Goal: Task Accomplishment & Management: Manage account settings

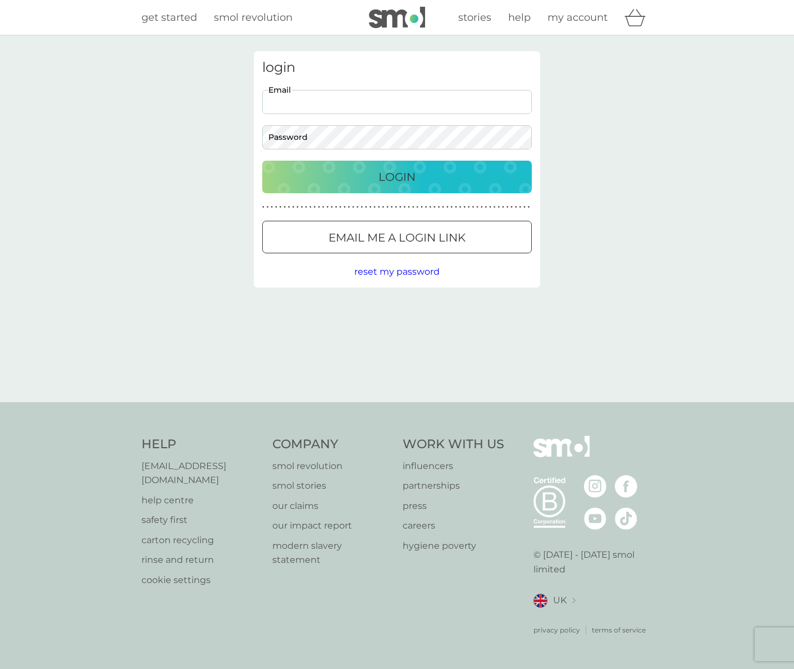
click at [379, 106] on input "Email" at bounding box center [397, 102] width 270 height 24
click at [371, 102] on input "simon_attfield@icloud.copm" at bounding box center [397, 102] width 270 height 24
type input "simon_attfield@icloud.com"
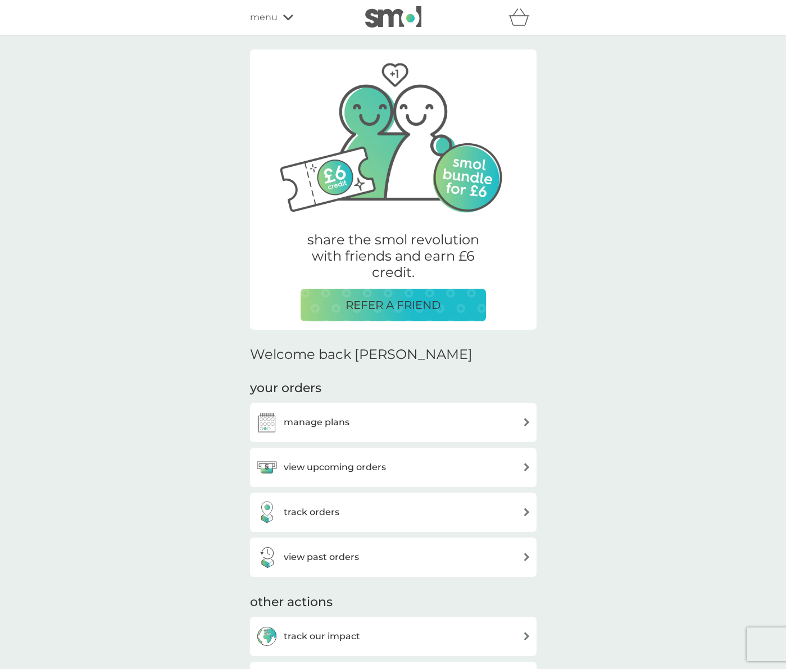
click at [338, 423] on h3 "manage plans" at bounding box center [317, 422] width 66 height 15
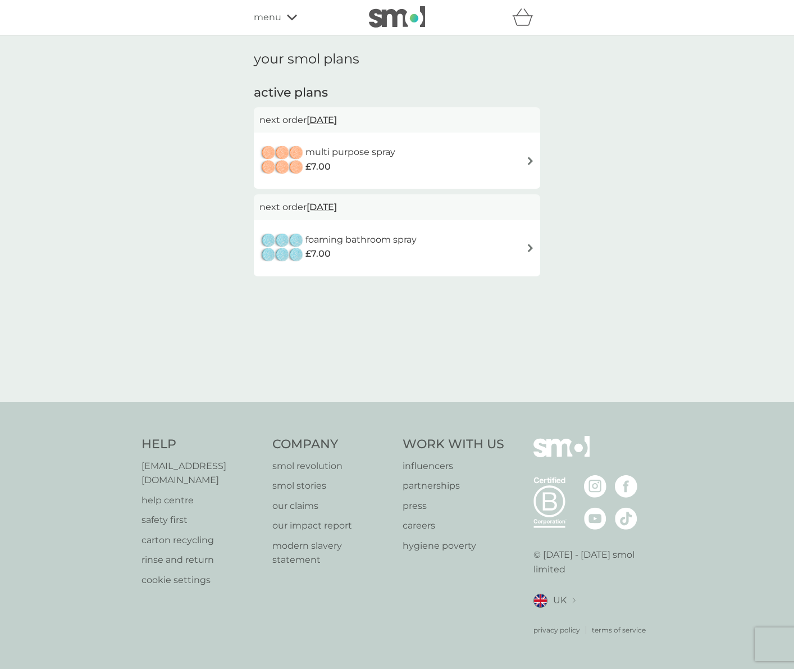
click at [494, 158] on div "multi purpose spray £7.00" at bounding box center [396, 160] width 275 height 39
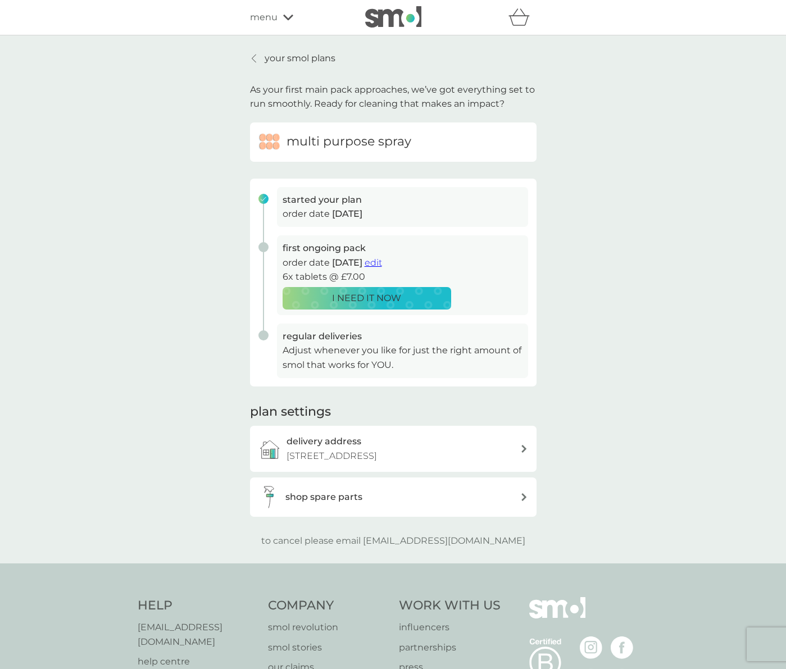
click at [366, 454] on p "7 Caxton Road, Frome, BA11 1NE" at bounding box center [331, 456] width 90 height 15
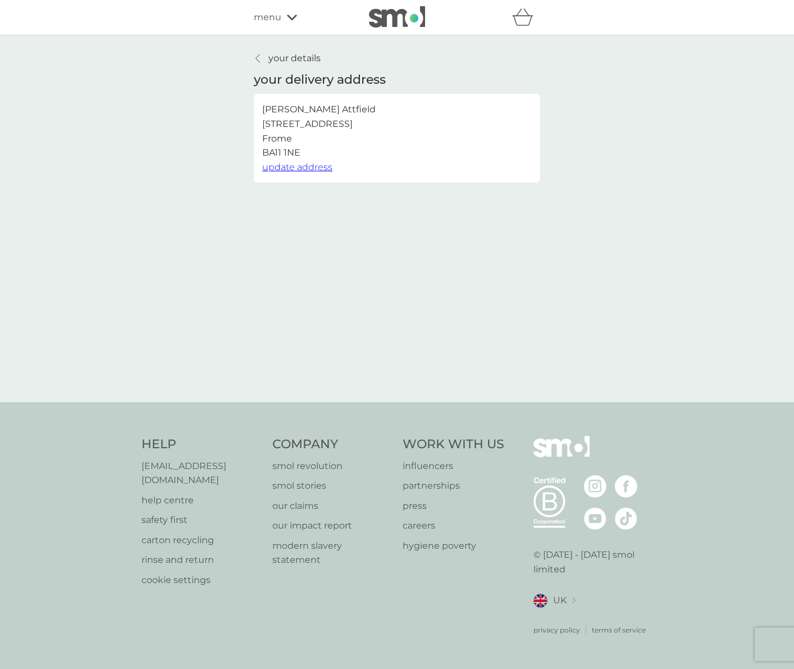
click at [260, 55] on icon at bounding box center [258, 58] width 4 height 9
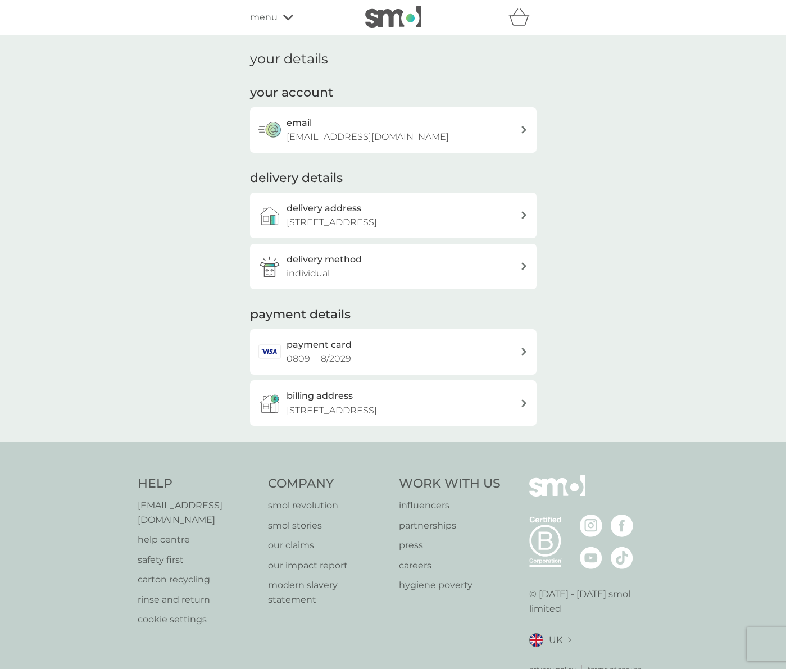
click at [259, 16] on span "menu" at bounding box center [264, 17] width 28 height 15
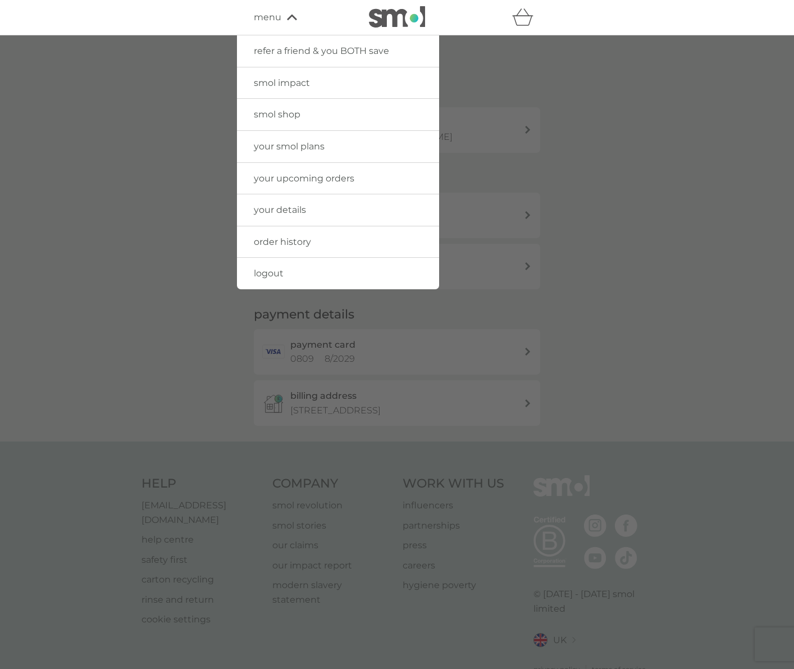
click at [302, 145] on span "your smol plans" at bounding box center [289, 146] width 71 height 11
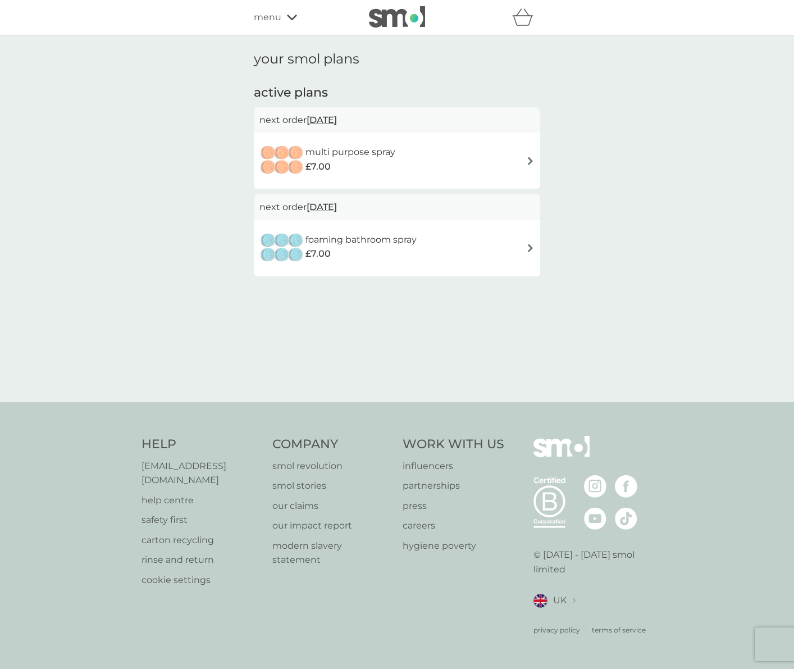
click at [337, 117] on span "18 Oct 2025" at bounding box center [322, 120] width 30 height 22
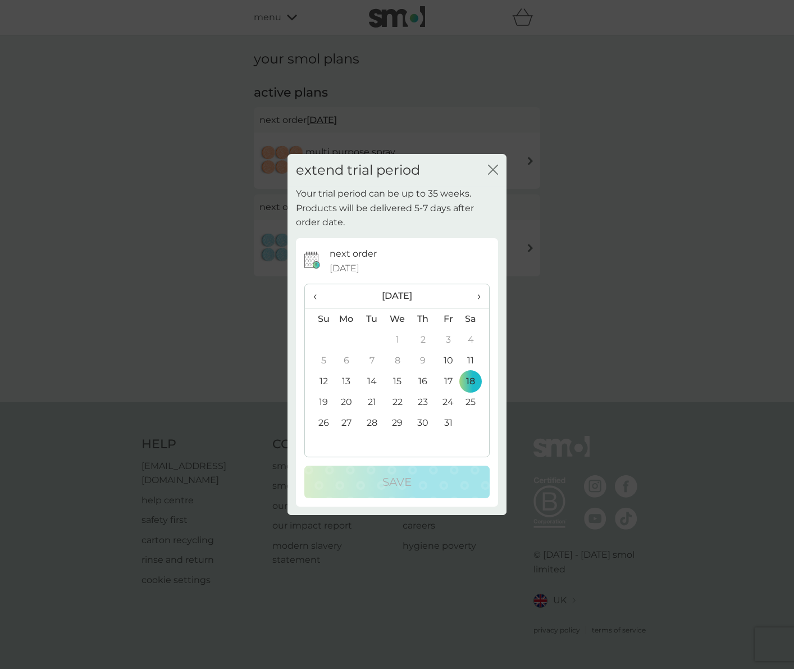
click at [492, 170] on icon "close" at bounding box center [493, 170] width 10 height 10
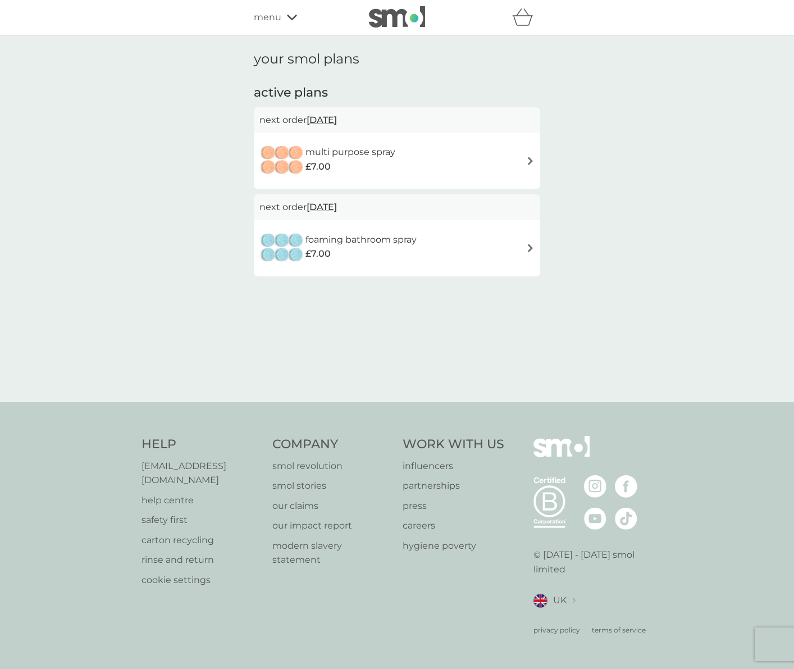
click at [268, 16] on span "menu" at bounding box center [268, 17] width 28 height 15
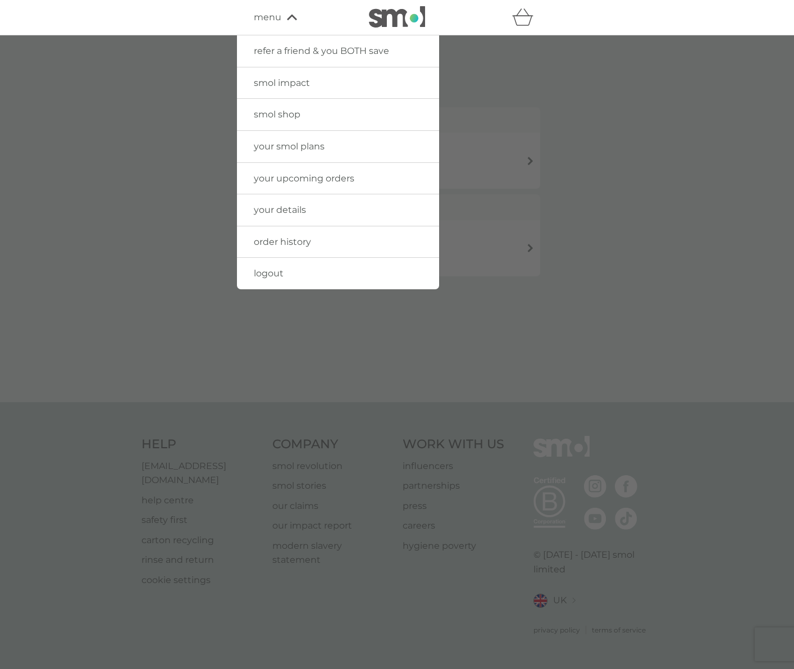
click at [281, 236] on span "order history" at bounding box center [282, 241] width 57 height 11
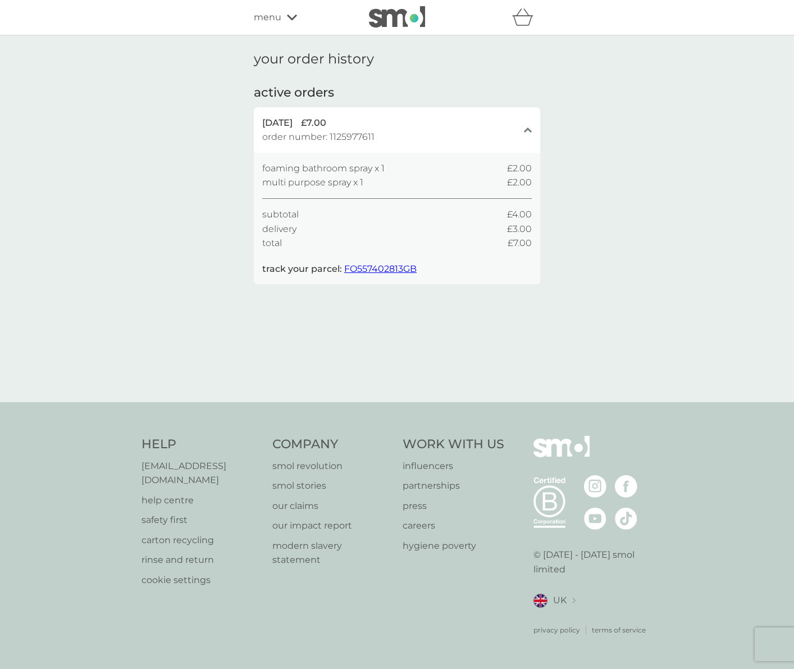
click at [261, 17] on span "menu" at bounding box center [268, 17] width 28 height 15
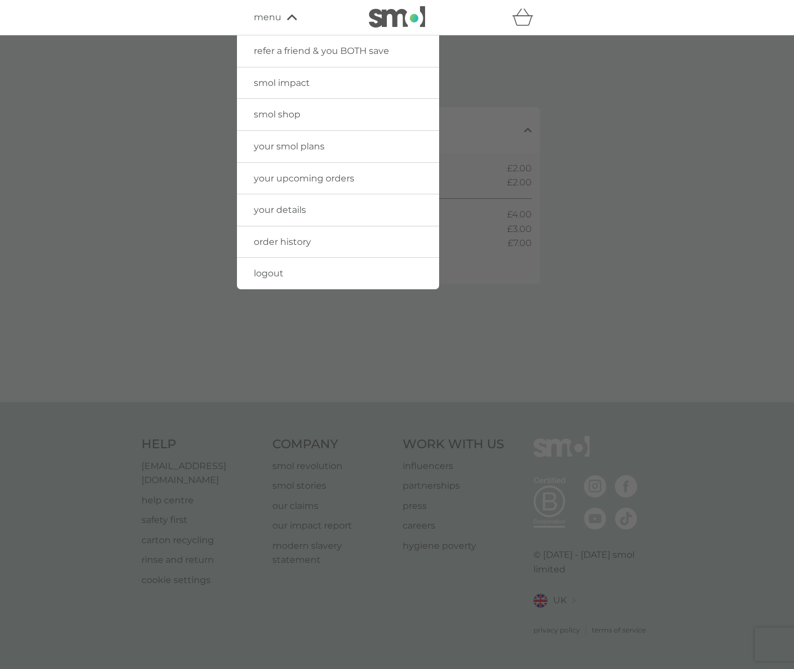
drag, startPoint x: 167, startPoint y: 121, endPoint x: 209, endPoint y: 110, distance: 43.5
click at [167, 121] on div at bounding box center [397, 369] width 794 height 669
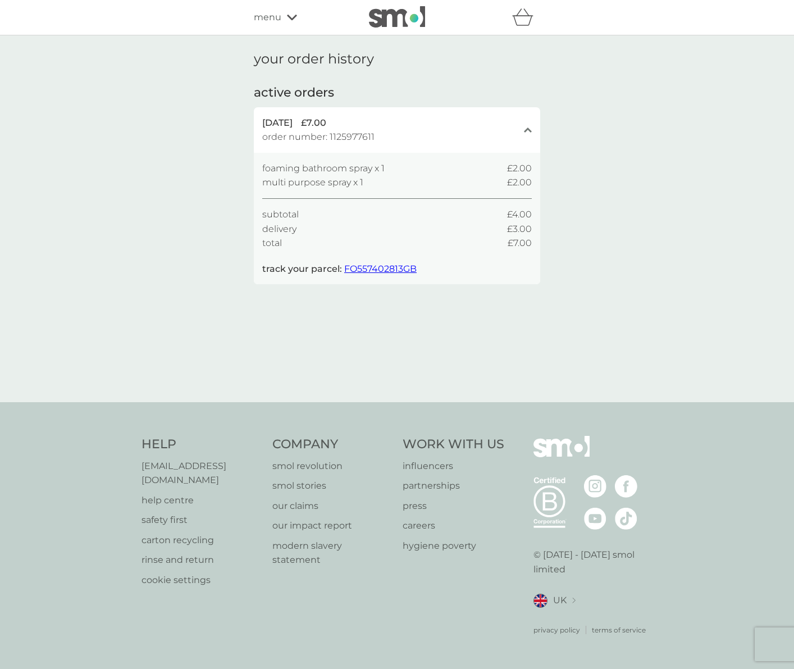
click at [281, 18] on span "menu" at bounding box center [268, 17] width 28 height 15
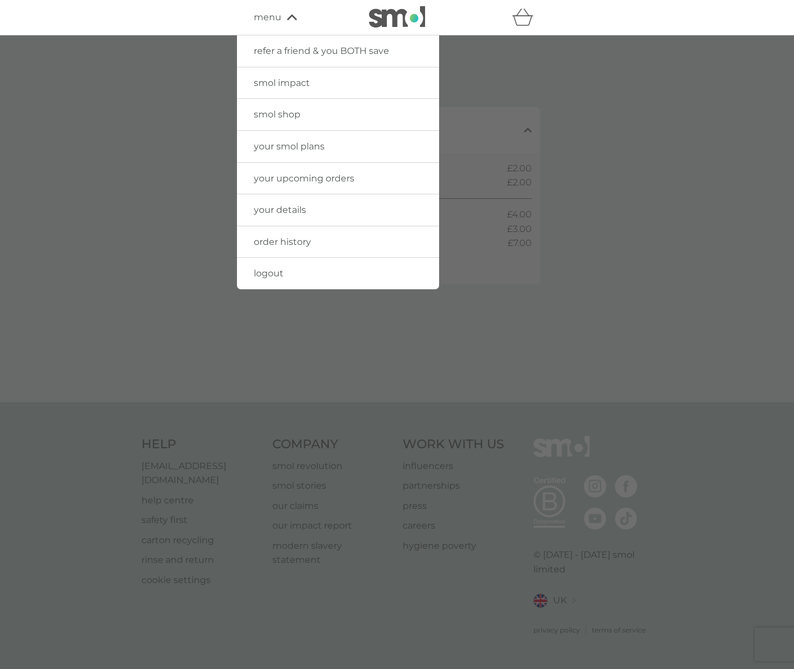
click at [293, 153] on link "your smol plans" at bounding box center [338, 146] width 202 height 31
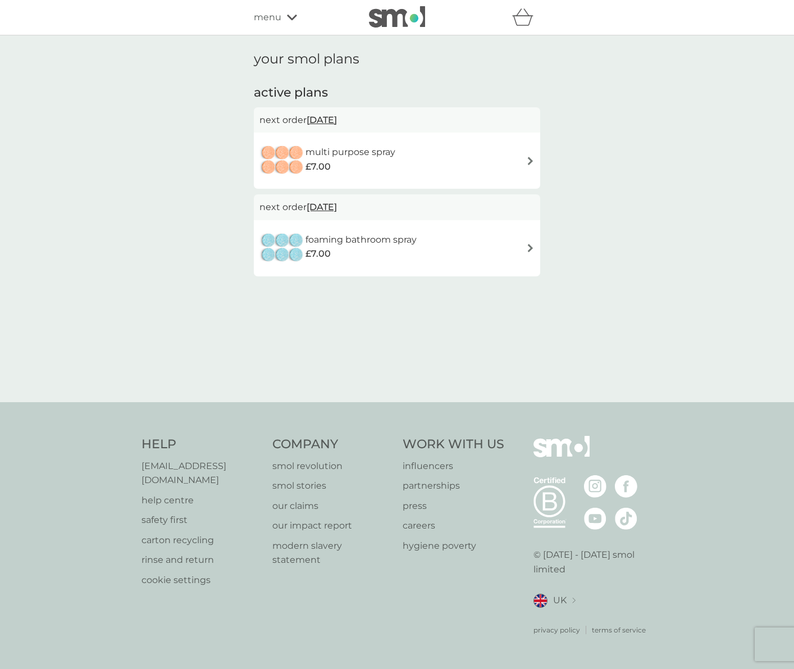
click at [465, 240] on div "foaming bathroom spray £7.00" at bounding box center [396, 248] width 275 height 39
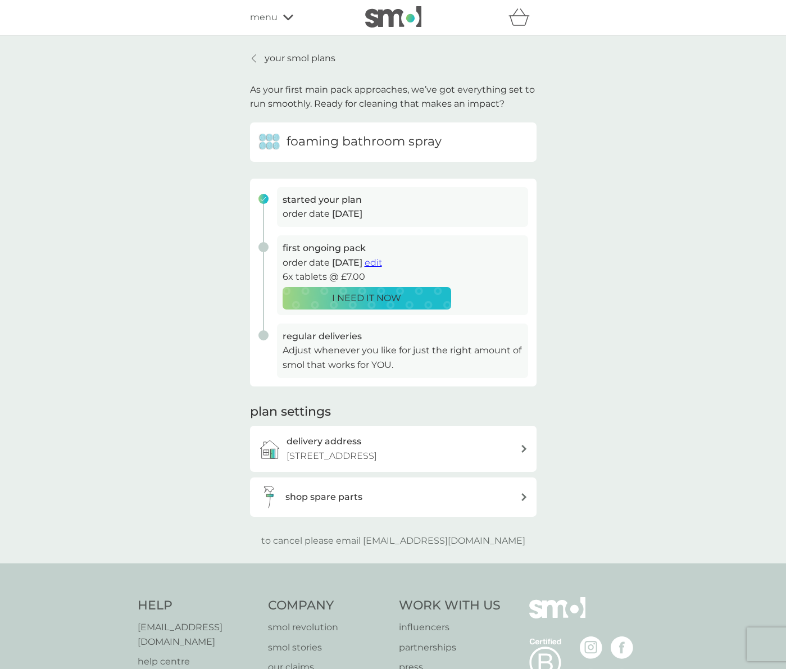
click at [382, 258] on span "edit" at bounding box center [372, 262] width 17 height 11
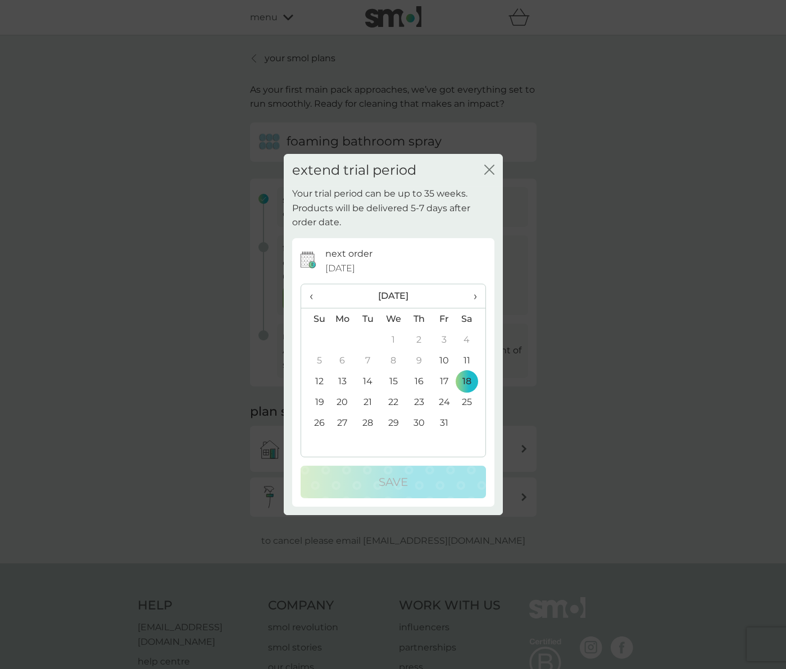
click at [489, 172] on icon "close" at bounding box center [489, 170] width 10 height 10
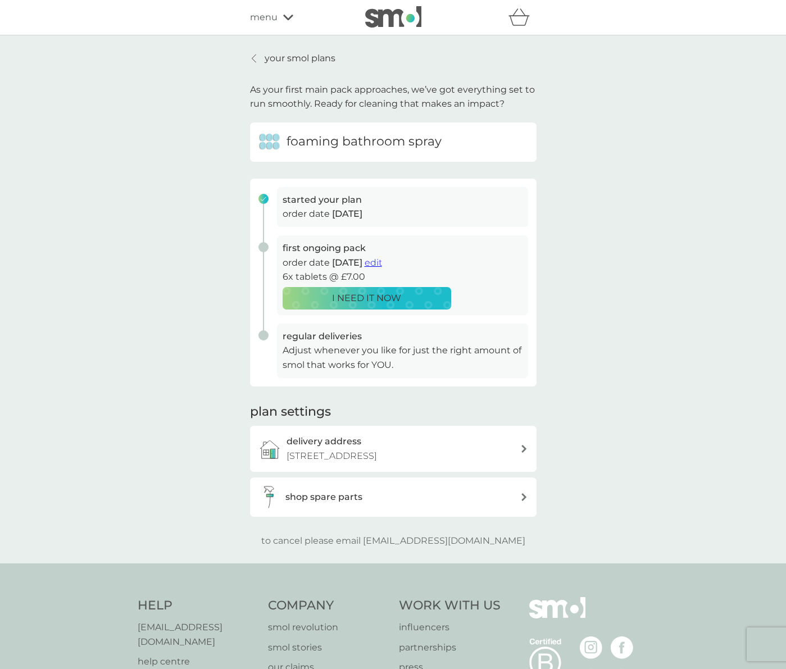
click at [382, 262] on span "edit" at bounding box center [372, 262] width 17 height 11
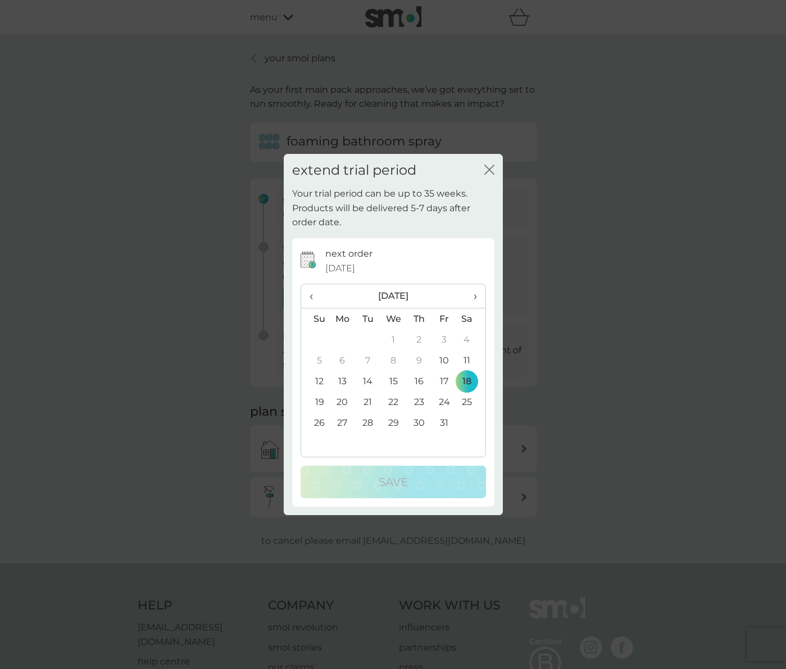
click at [495, 170] on div "extend trial period close" at bounding box center [393, 170] width 219 height 33
click at [493, 171] on icon "close" at bounding box center [489, 170] width 10 height 10
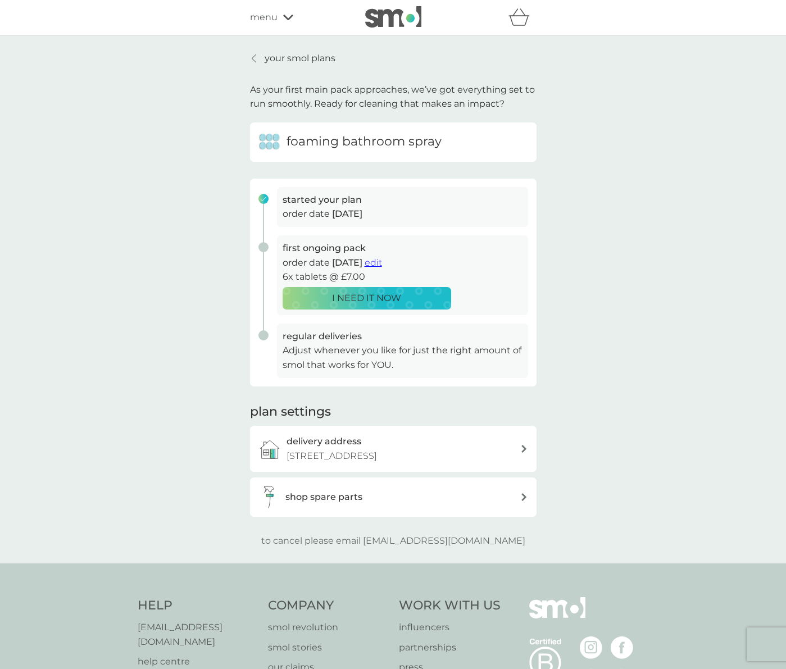
click at [408, 12] on img at bounding box center [393, 16] width 56 height 21
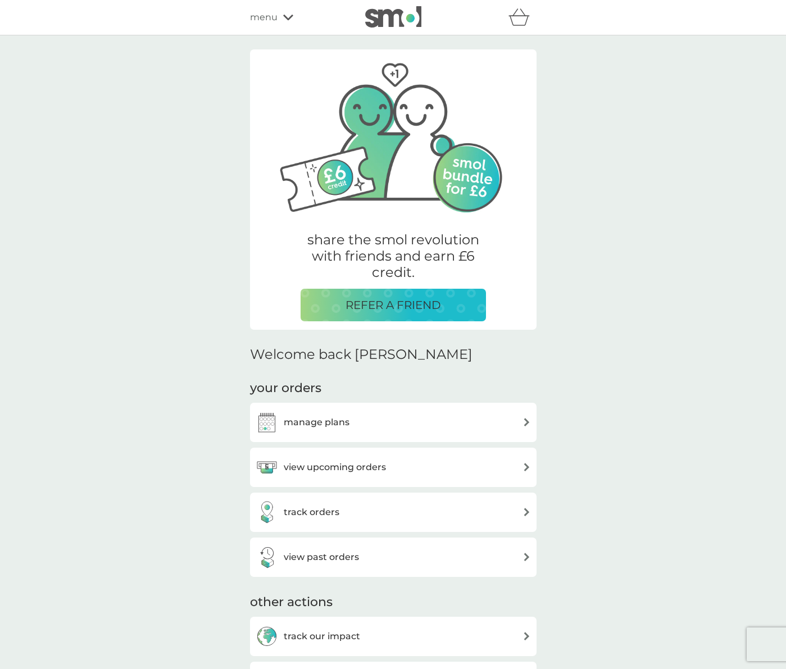
click at [270, 21] on span "menu" at bounding box center [264, 17] width 28 height 15
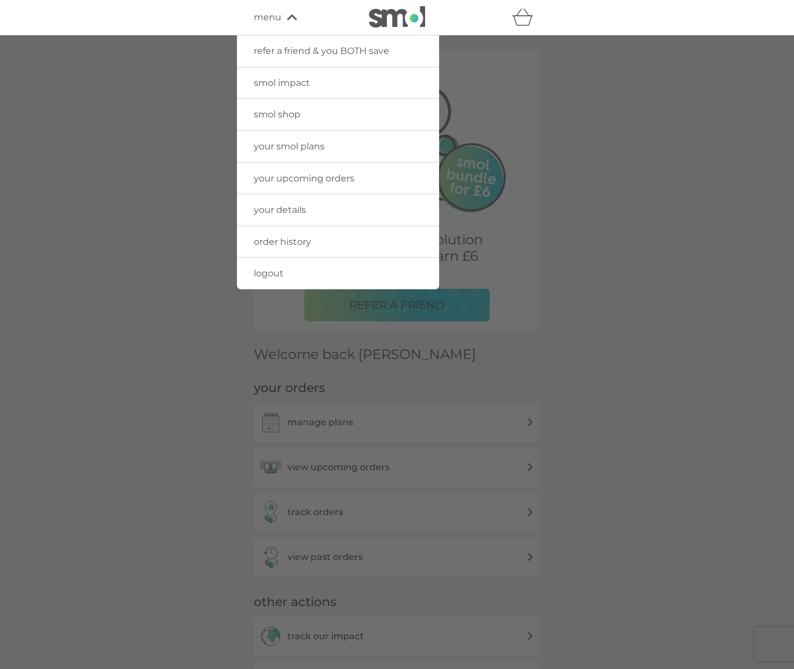
click at [276, 268] on span "logout" at bounding box center [269, 273] width 30 height 11
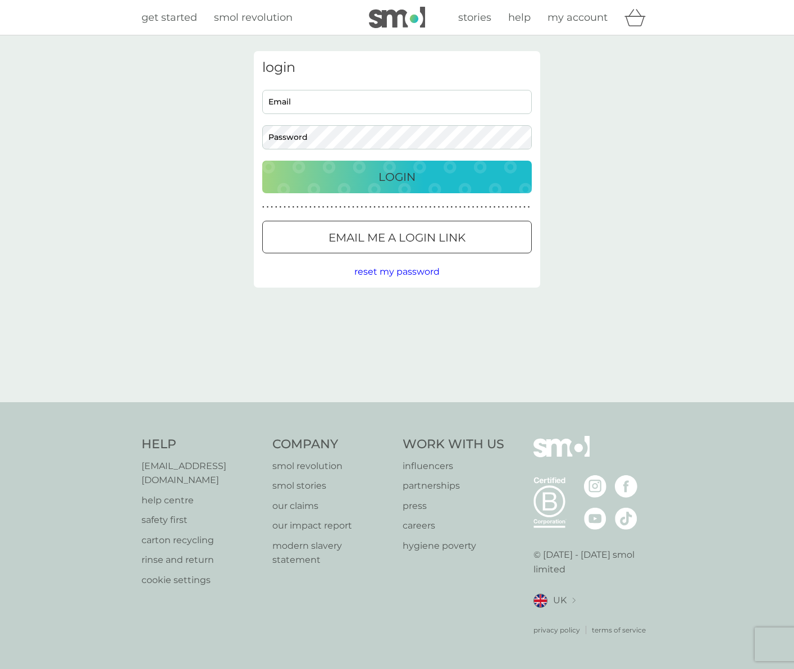
click at [355, 94] on input "Email" at bounding box center [397, 102] width 270 height 24
type input "simon@attfield-design.com"
click at [374, 186] on button "Login" at bounding box center [397, 177] width 270 height 33
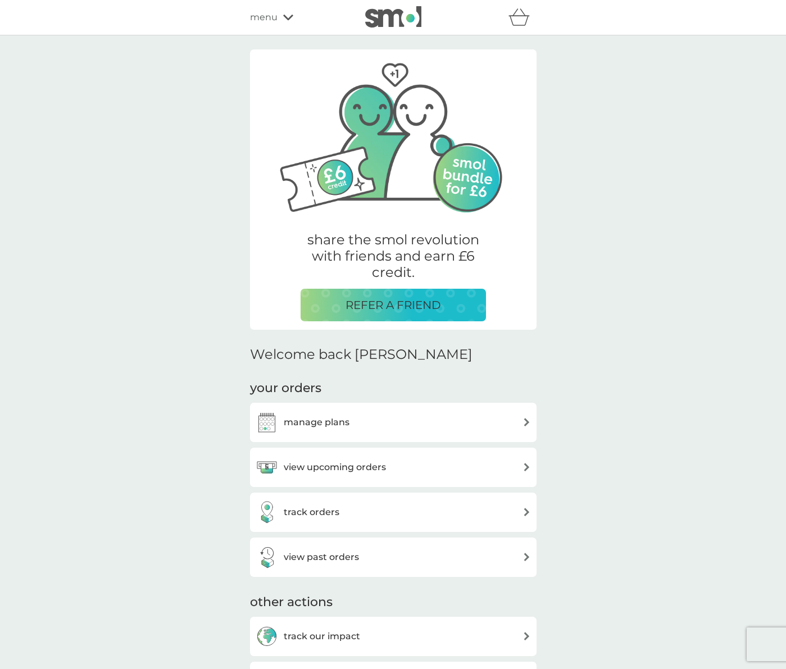
click at [366, 429] on div "manage plans" at bounding box center [393, 422] width 275 height 22
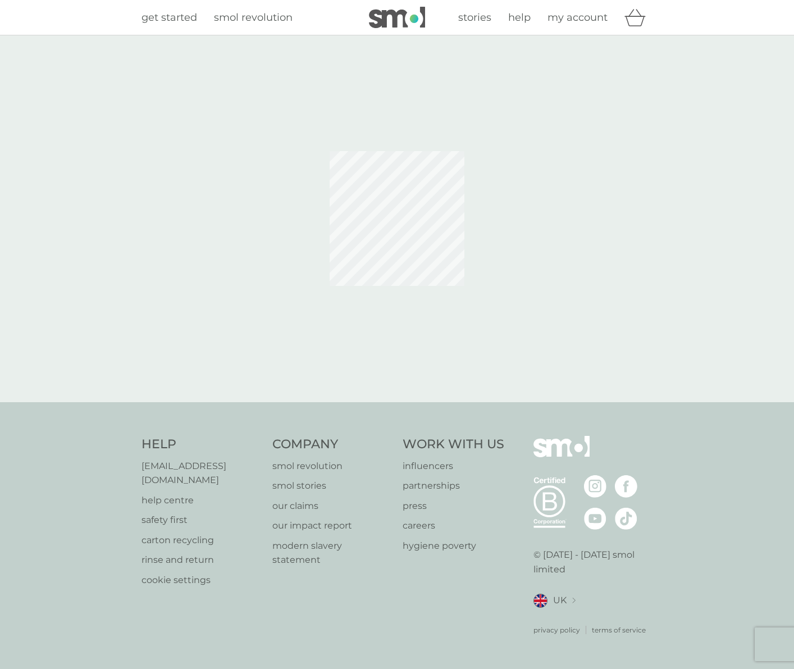
scroll to position [0, 1]
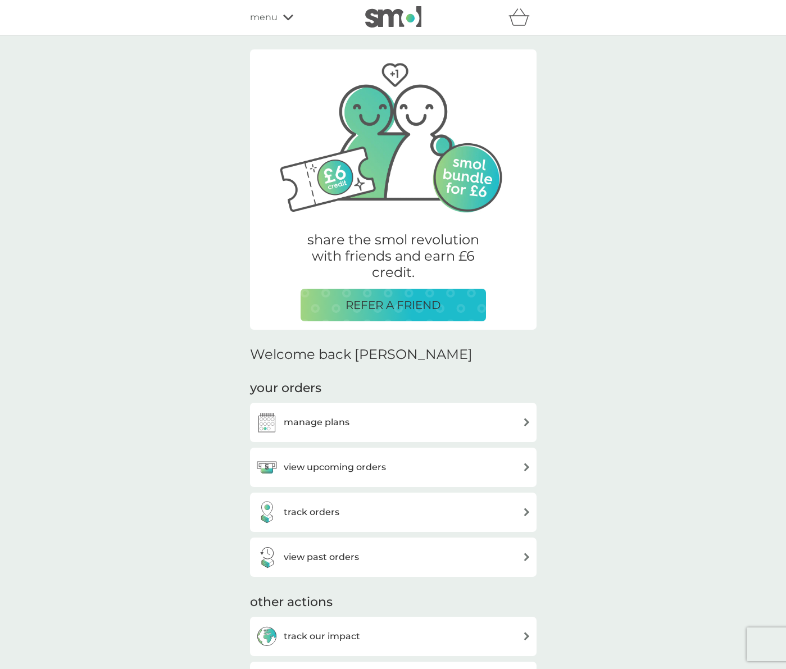
click at [307, 419] on h3 "manage plans" at bounding box center [317, 422] width 66 height 15
click at [338, 474] on div "view upcoming orders" at bounding box center [321, 467] width 130 height 22
click at [317, 509] on h3 "track orders" at bounding box center [312, 512] width 56 height 15
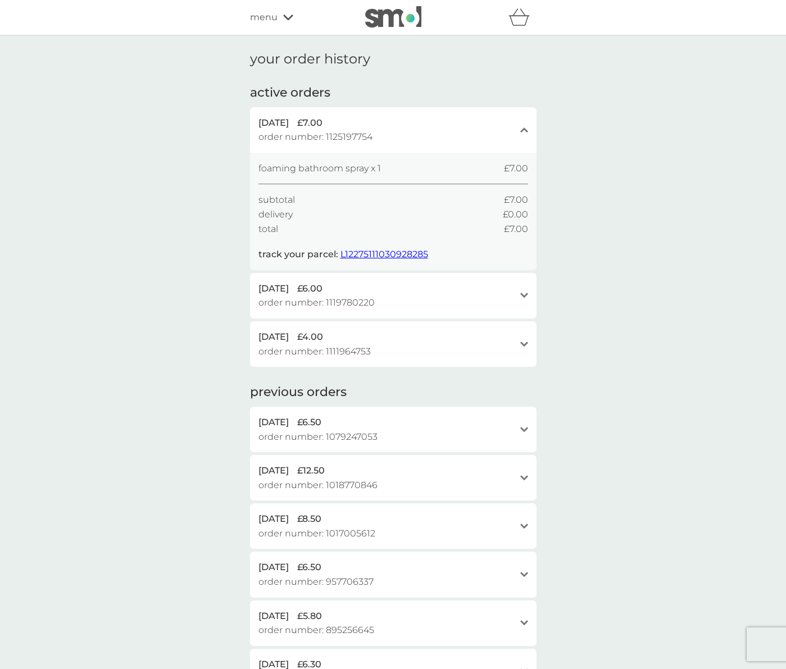
click at [332, 295] on span "order number: 1119780220" at bounding box center [316, 302] width 116 height 15
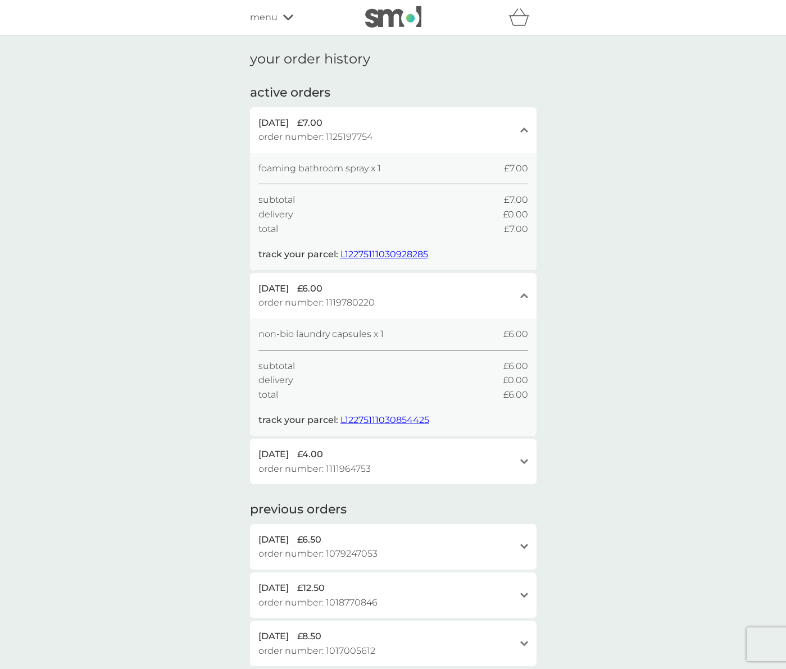
click at [332, 295] on span "order number: 1119780220" at bounding box center [316, 302] width 116 height 15
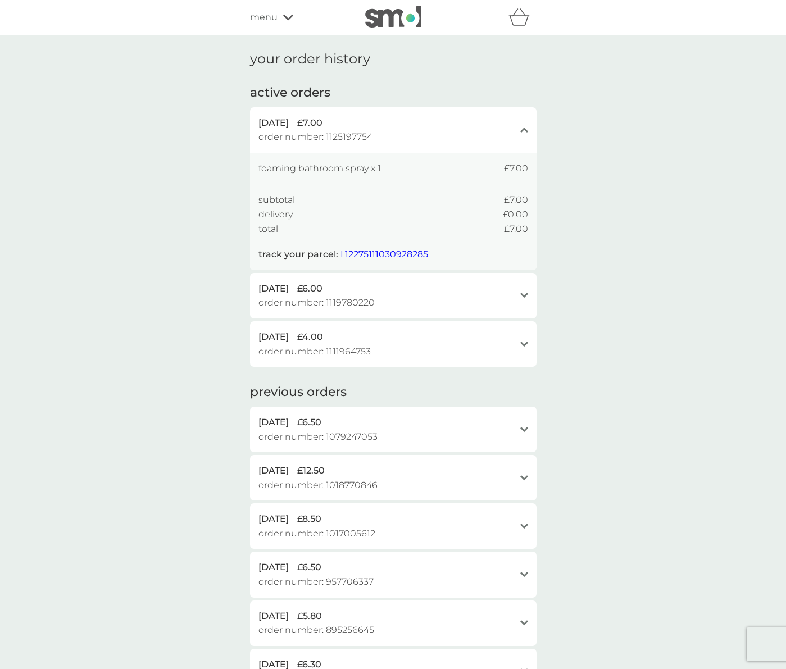
drag, startPoint x: 381, startPoint y: 249, endPoint x: 388, endPoint y: 248, distance: 6.9
click at [381, 249] on span "L12275111030928285" at bounding box center [384, 254] width 88 height 11
